Goal: Information Seeking & Learning: Learn about a topic

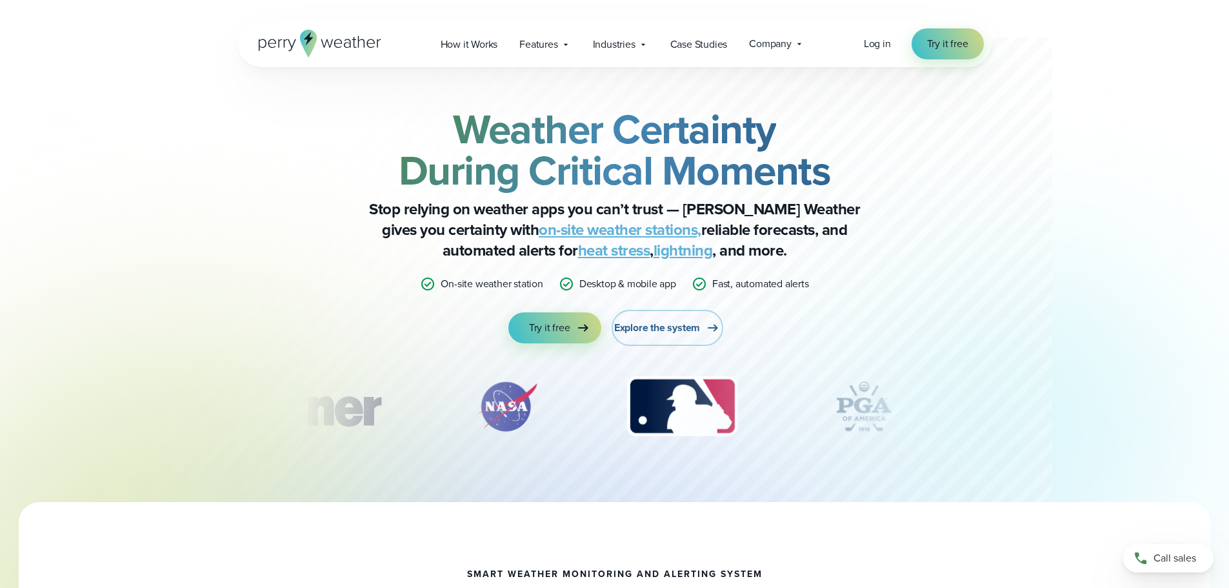
click at [693, 332] on span "Explore the system" at bounding box center [657, 327] width 86 height 15
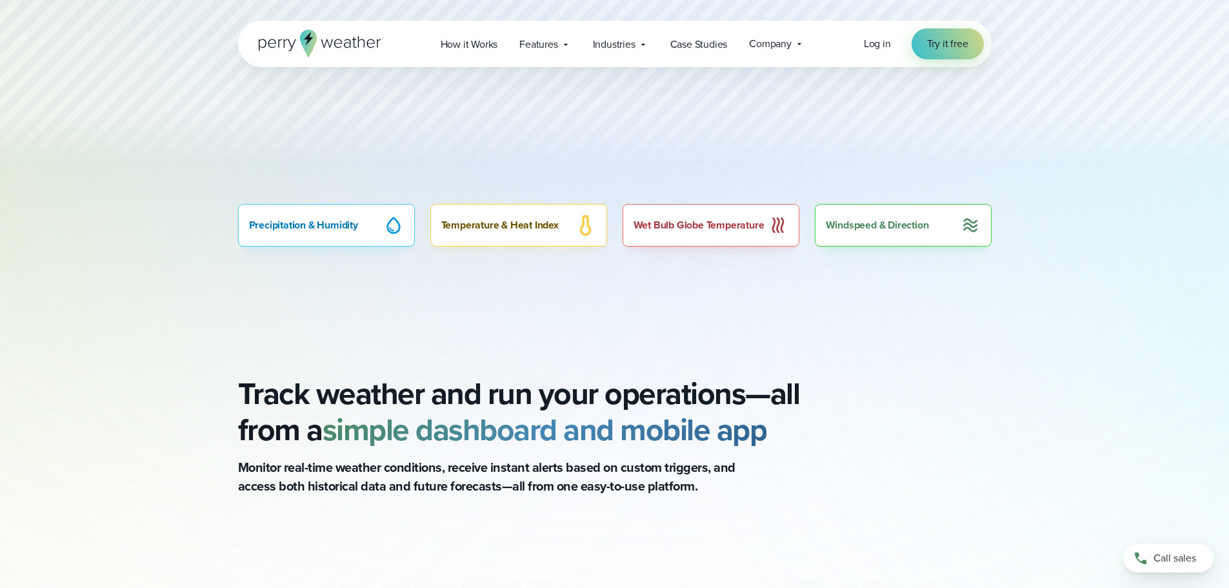
scroll to position [903, 0]
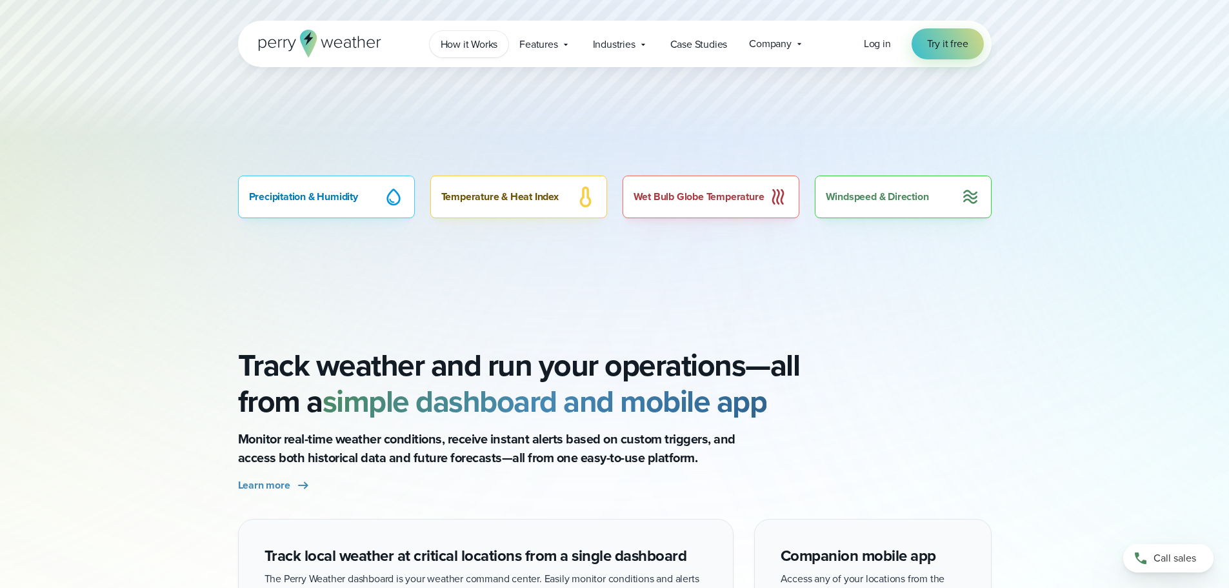
click at [483, 39] on span "How it Works" at bounding box center [469, 44] width 57 height 15
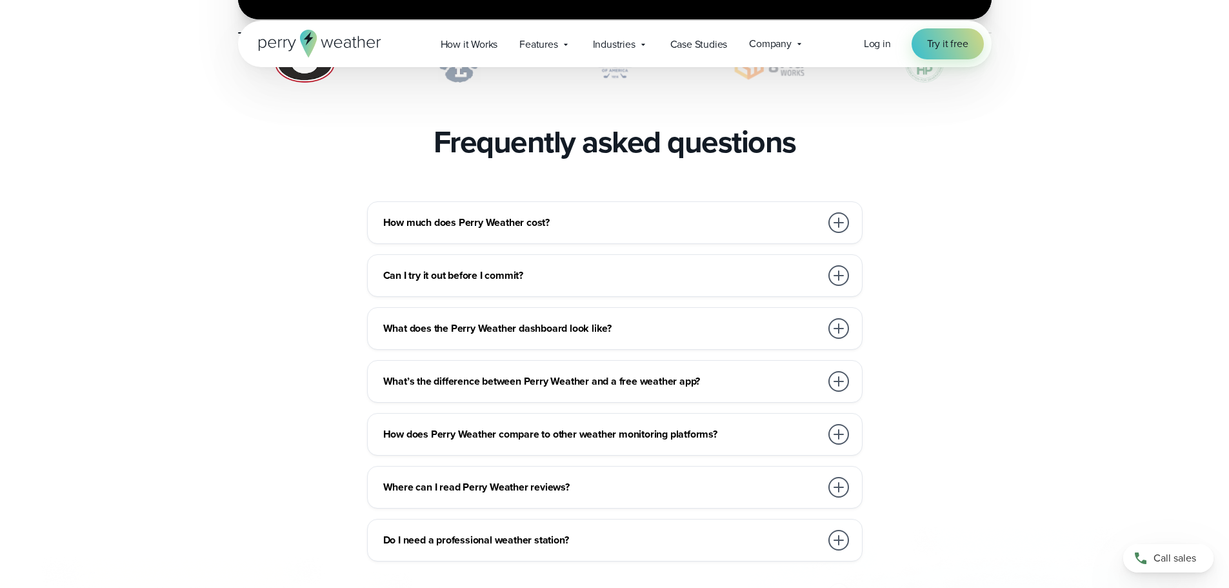
scroll to position [2839, 0]
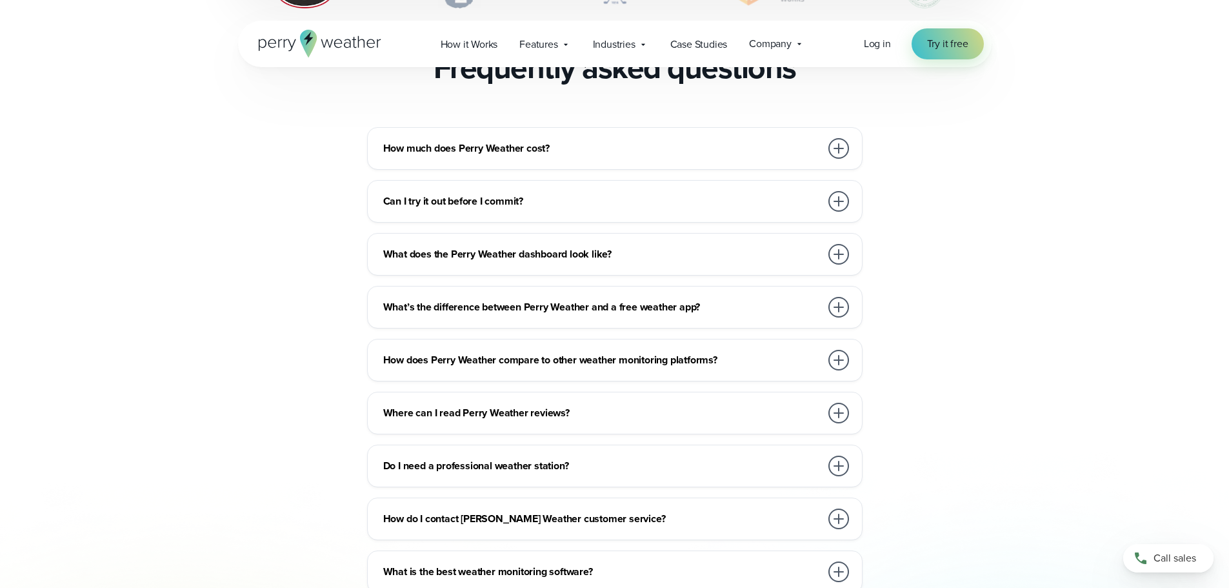
click at [646, 141] on h3 "How much does Perry Weather cost?" at bounding box center [602, 148] width 438 height 15
